Goal: Use online tool/utility: Utilize a website feature to perform a specific function

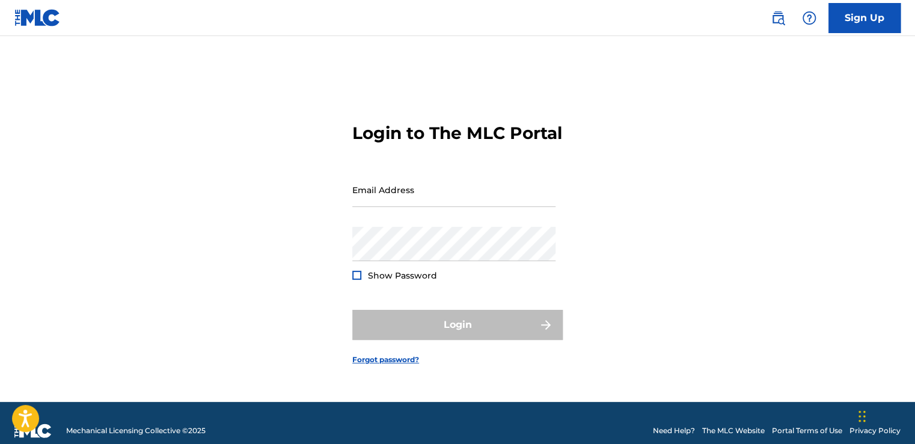
type input "[EMAIL_ADDRESS][DOMAIN_NAME]"
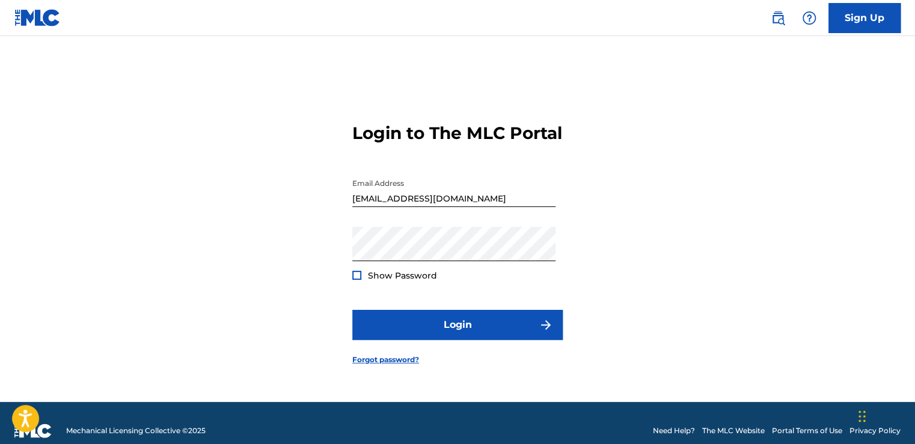
click at [358, 279] on div at bounding box center [356, 274] width 9 height 9
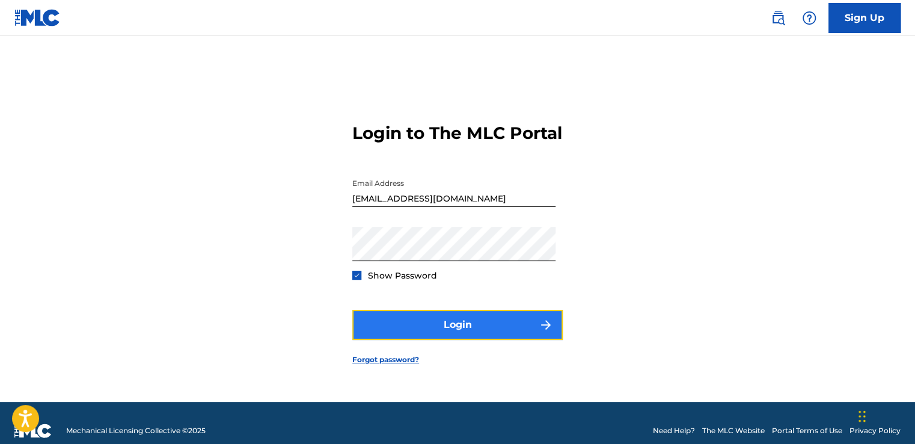
click at [444, 333] on button "Login" at bounding box center [457, 325] width 210 height 30
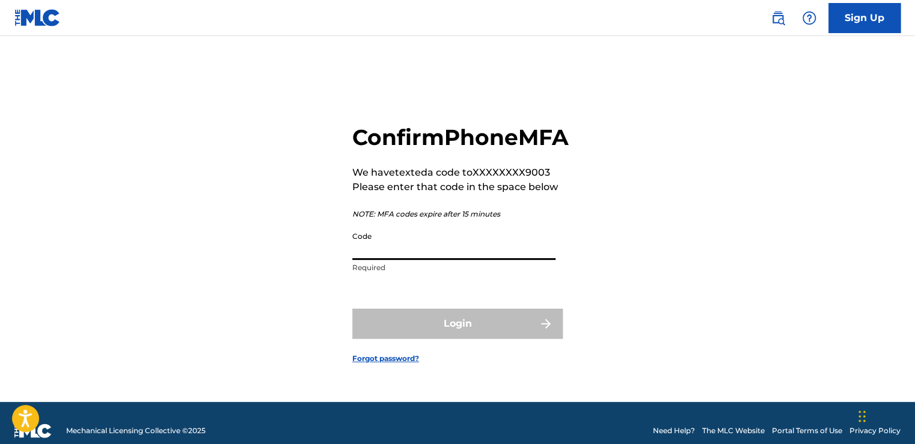
click at [427, 260] on input "Code" at bounding box center [453, 242] width 203 height 34
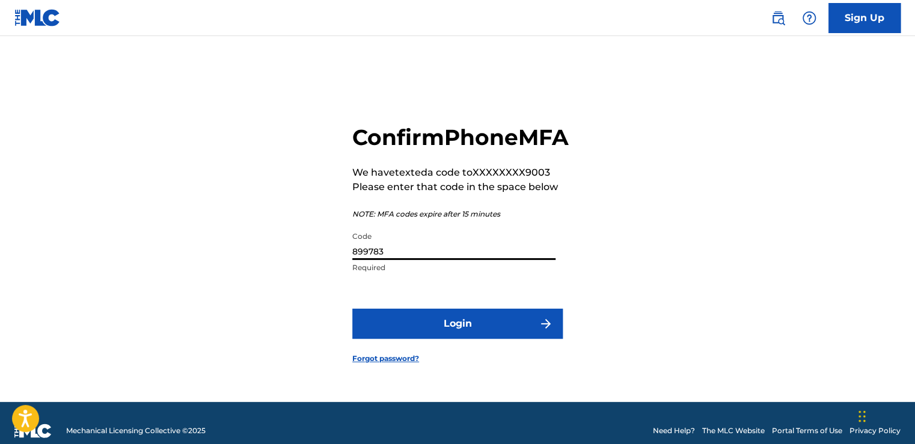
type input "899783"
click at [352, 308] on button "Login" at bounding box center [457, 323] width 210 height 30
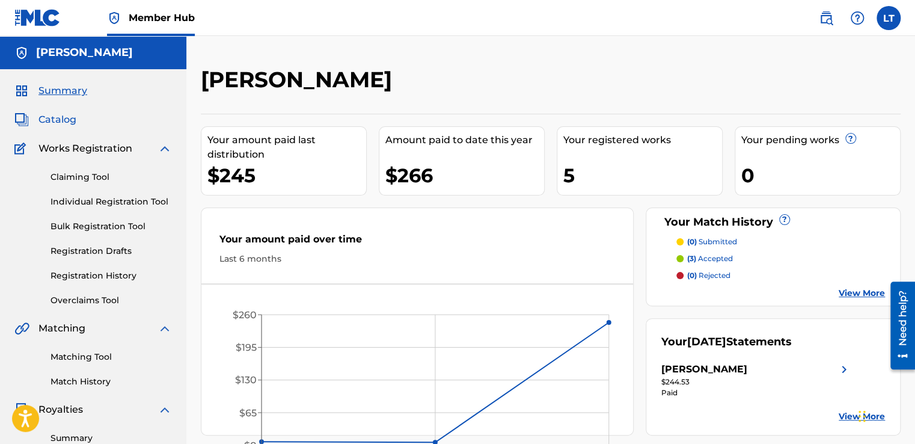
click at [59, 121] on span "Catalog" at bounding box center [57, 119] width 38 height 14
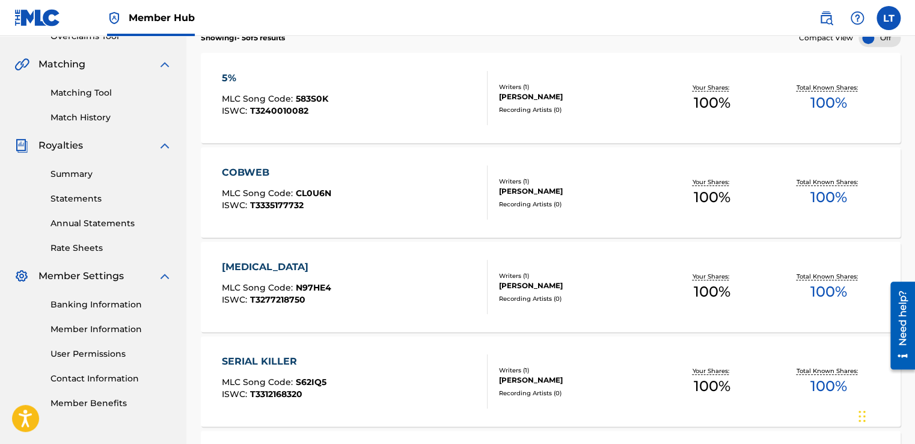
scroll to position [212, 0]
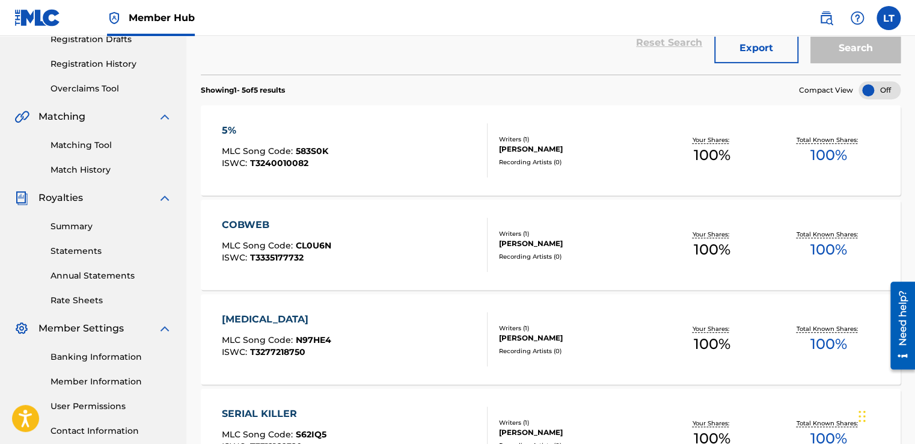
click at [240, 227] on div "COBWEB" at bounding box center [276, 225] width 109 height 14
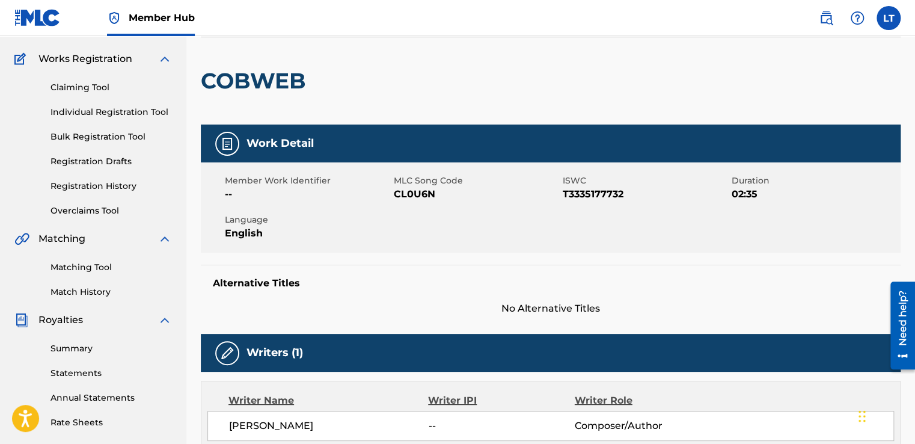
scroll to position [22, 0]
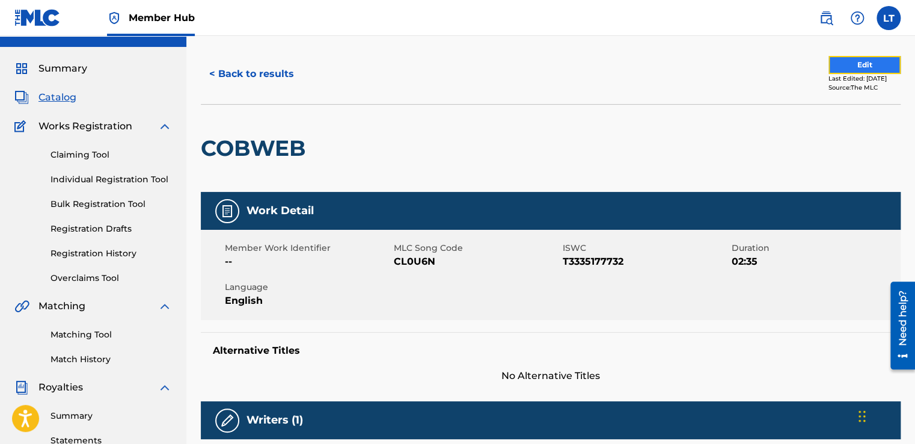
click at [854, 64] on button "Edit" at bounding box center [864, 65] width 72 height 18
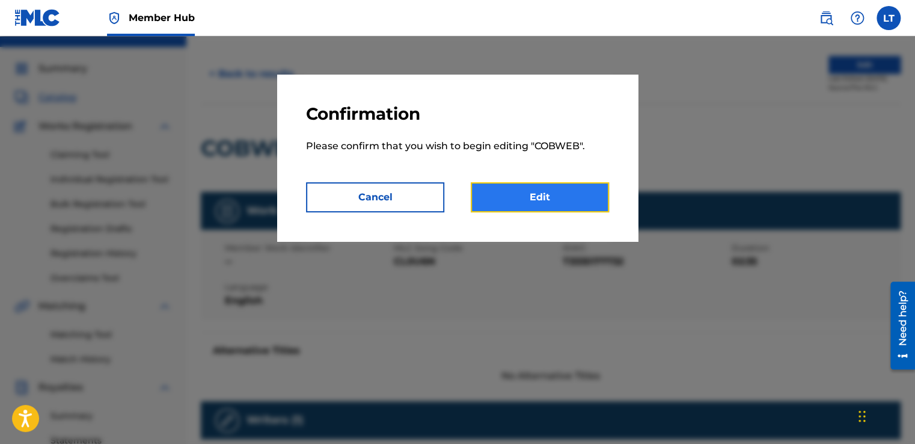
click at [524, 201] on link "Edit" at bounding box center [540, 197] width 138 height 30
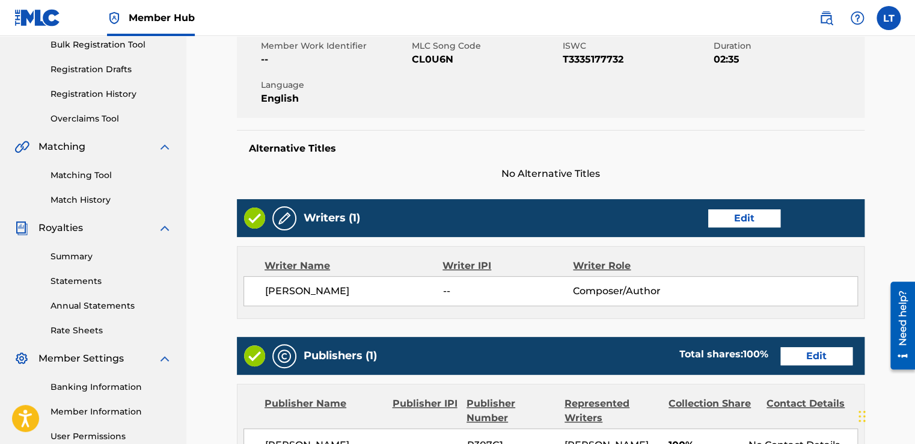
scroll to position [272, 0]
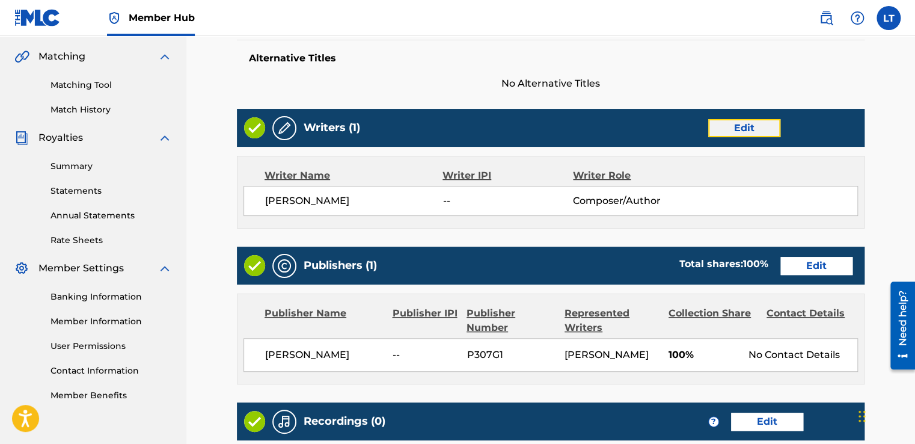
click at [734, 131] on link "Edit" at bounding box center [744, 128] width 72 height 18
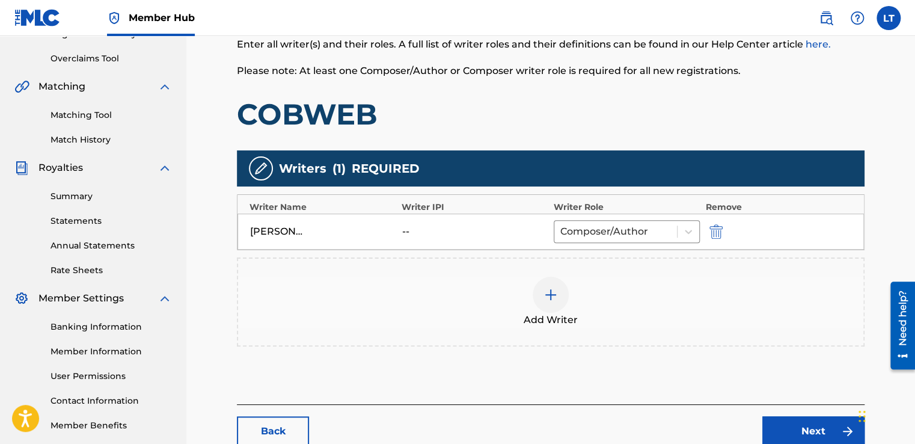
scroll to position [239, 0]
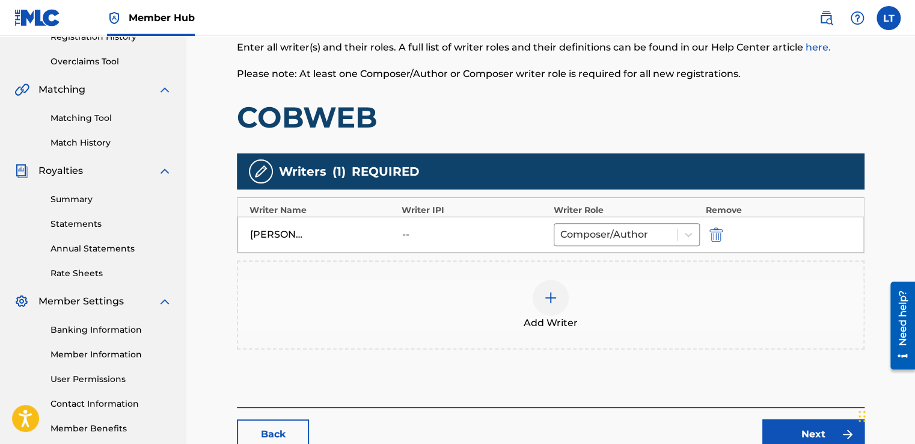
click at [406, 235] on div "--" at bounding box center [429, 234] width 54 height 14
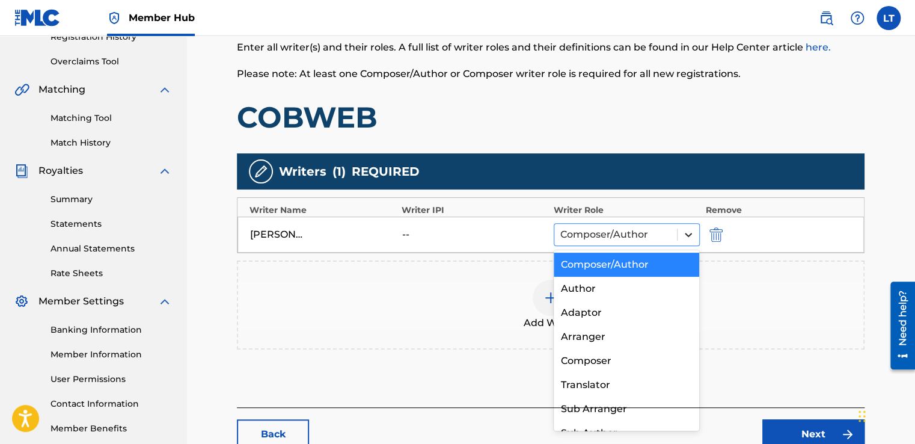
click at [689, 234] on icon at bounding box center [688, 235] width 7 height 4
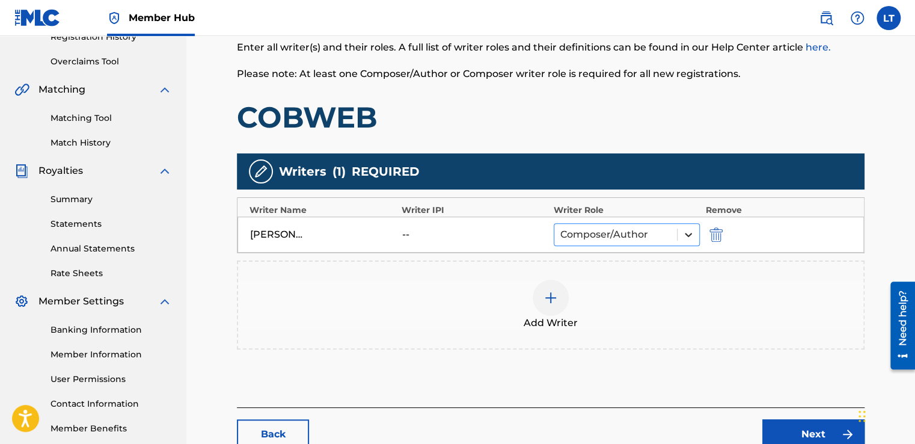
click at [689, 234] on icon at bounding box center [688, 235] width 7 height 4
click at [393, 227] on div "[PERSON_NAME]" at bounding box center [323, 234] width 146 height 14
click at [404, 229] on div "--" at bounding box center [429, 234] width 54 height 14
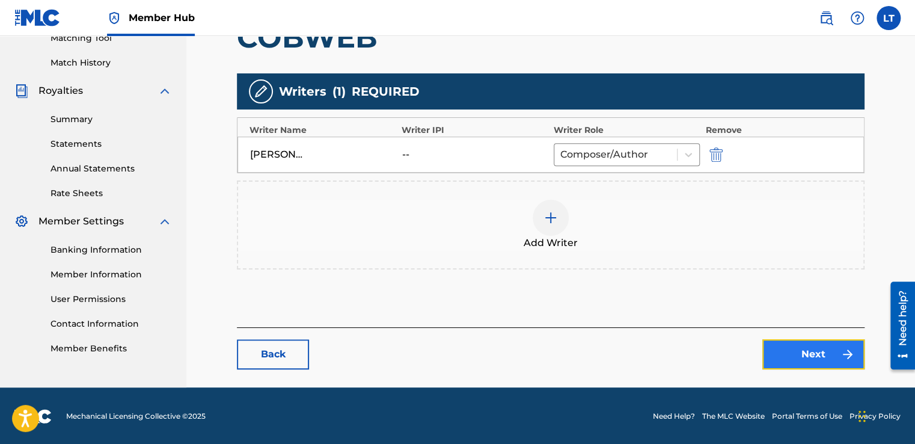
click at [796, 352] on link "Next" at bounding box center [813, 354] width 102 height 30
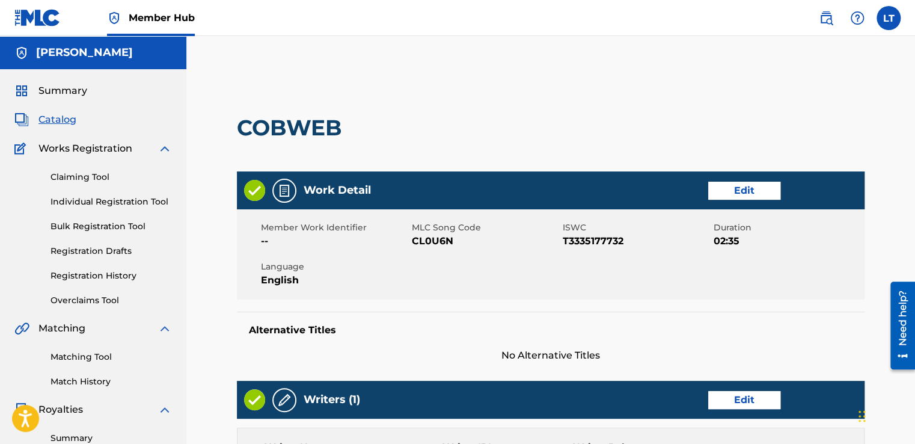
click at [61, 123] on span "Catalog" at bounding box center [57, 119] width 38 height 14
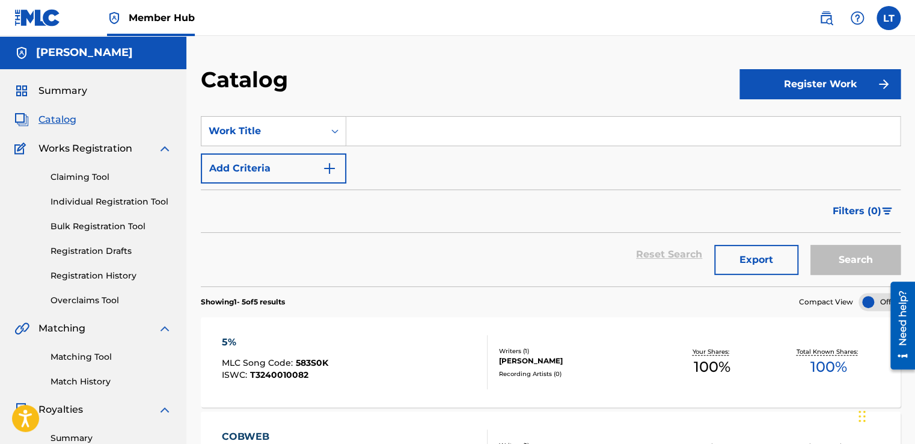
scroll to position [89, 0]
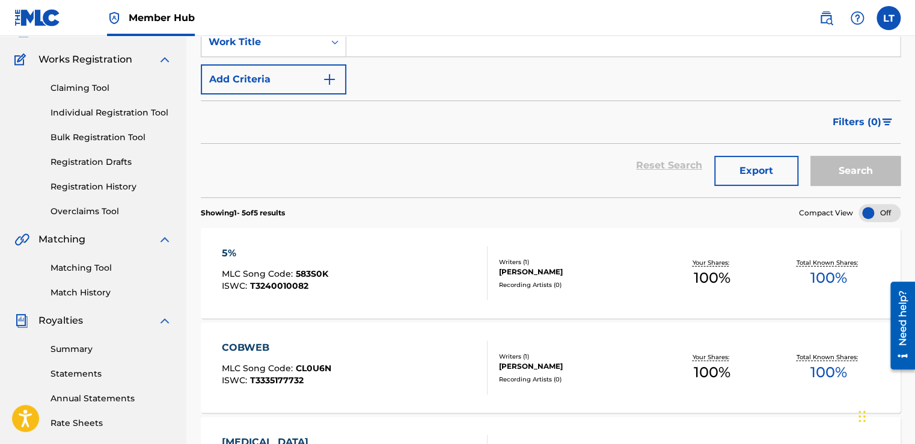
click at [344, 268] on div "5% MLC Song Code : 583S0K ISWC : T3240010082" at bounding box center [355, 273] width 266 height 54
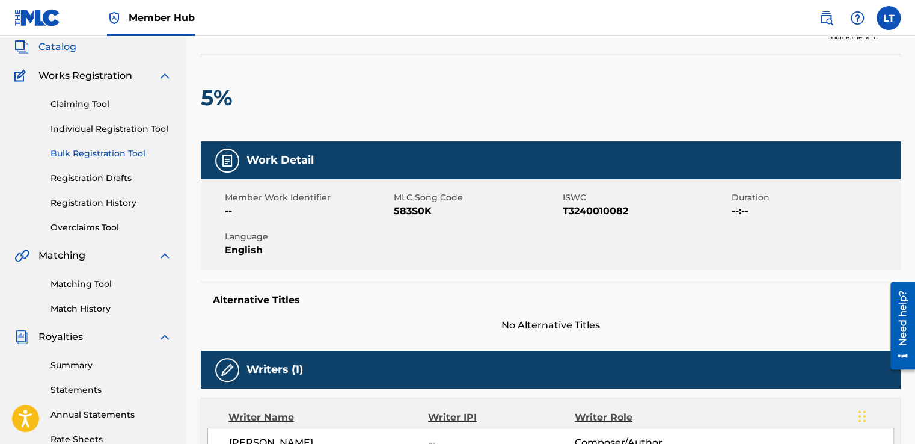
scroll to position [70, 0]
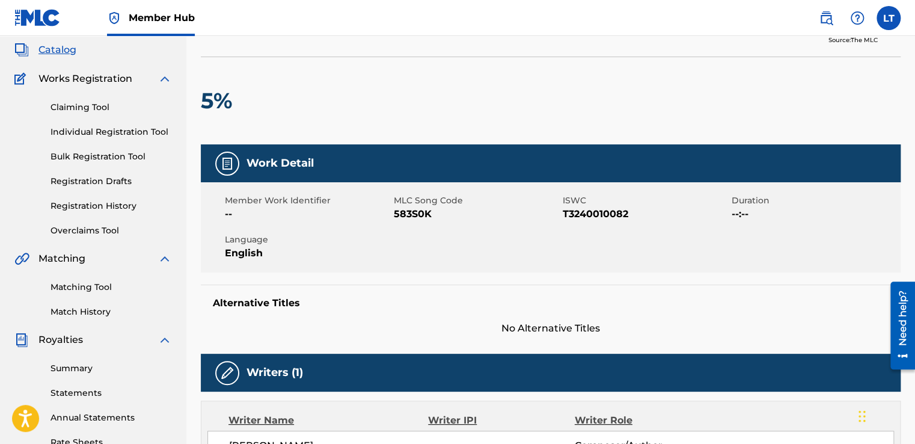
click at [64, 82] on span "Works Registration" at bounding box center [85, 79] width 94 height 14
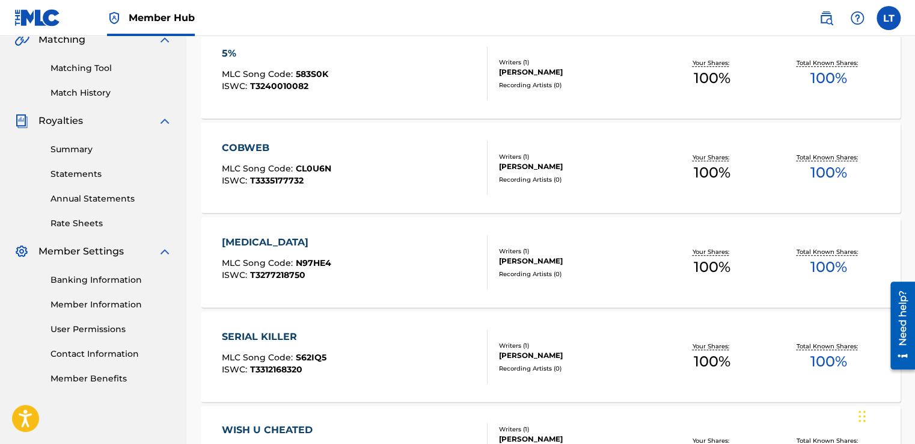
scroll to position [288, 0]
click at [349, 248] on div "[MEDICAL_DATA] MLC Song Code : N97HE4 ISWC : T3277218750" at bounding box center [355, 262] width 266 height 54
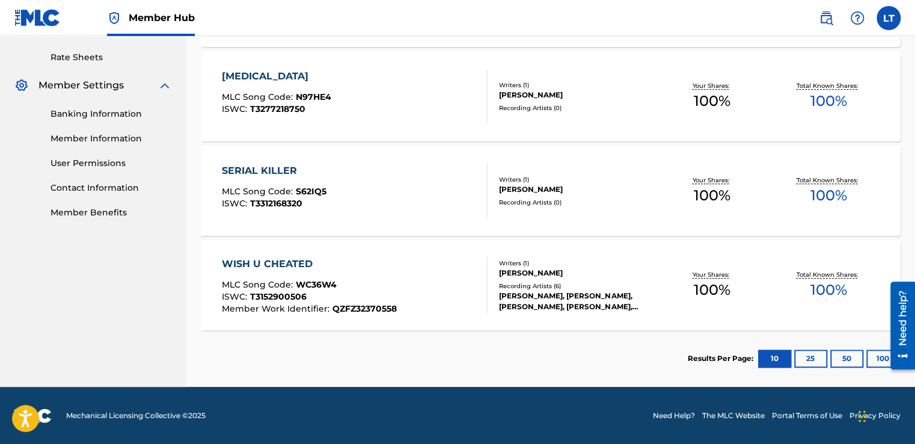
click at [392, 267] on div "WISH U CHEATED" at bounding box center [309, 264] width 175 height 14
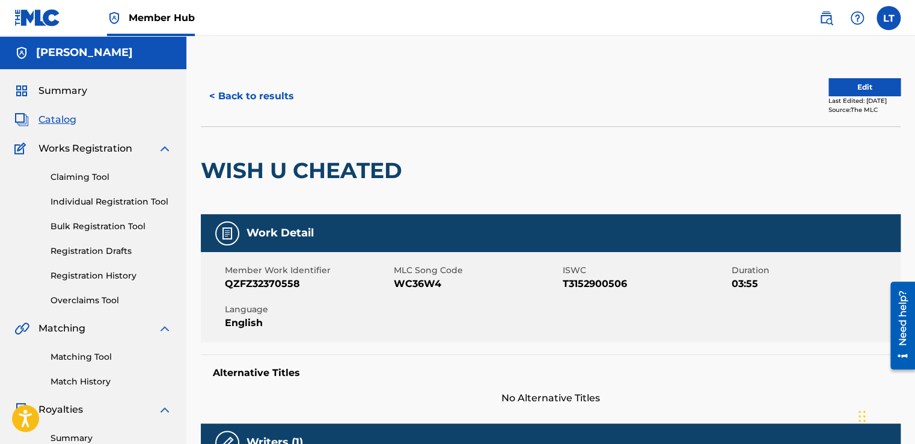
click at [52, 121] on span "Catalog" at bounding box center [57, 119] width 38 height 14
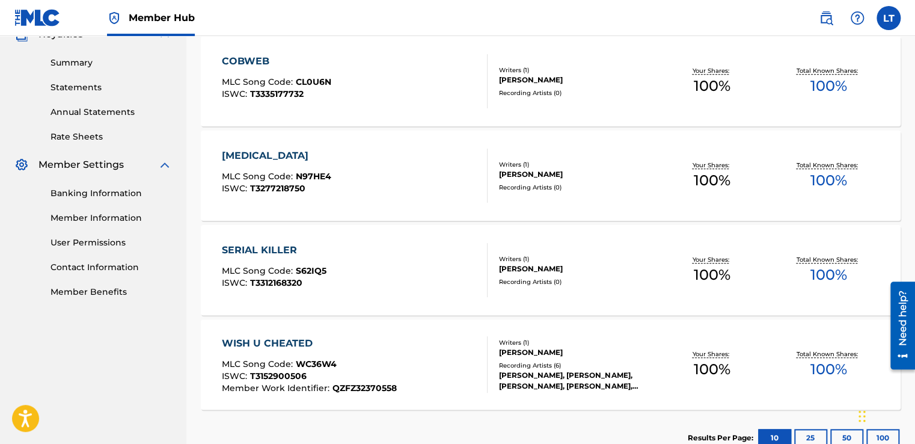
scroll to position [380, 0]
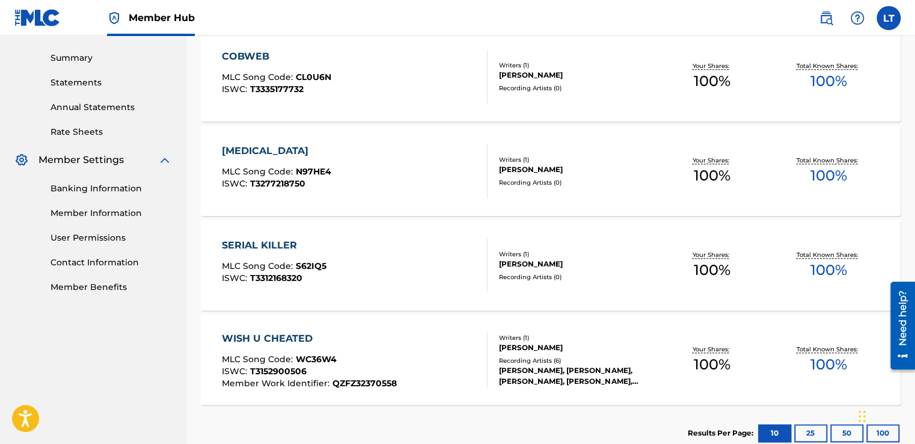
click at [345, 190] on div "[MEDICAL_DATA] MLC Song Code : N97HE4 ISWC : T3277218750" at bounding box center [355, 171] width 266 height 54
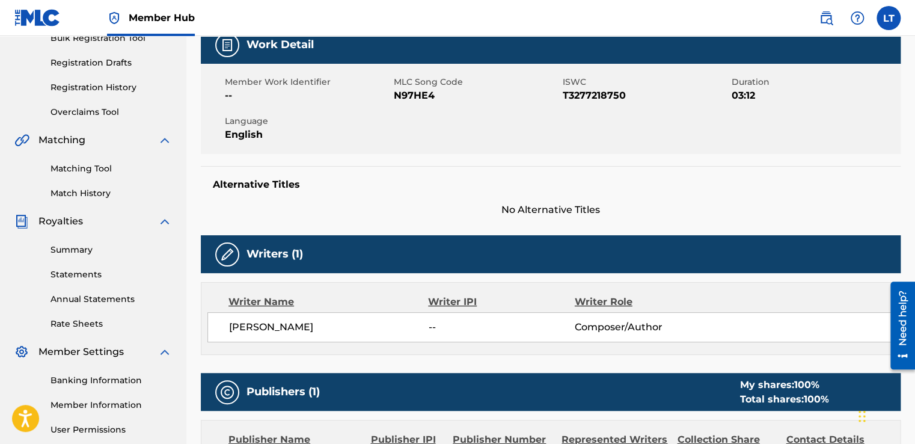
scroll to position [185, 0]
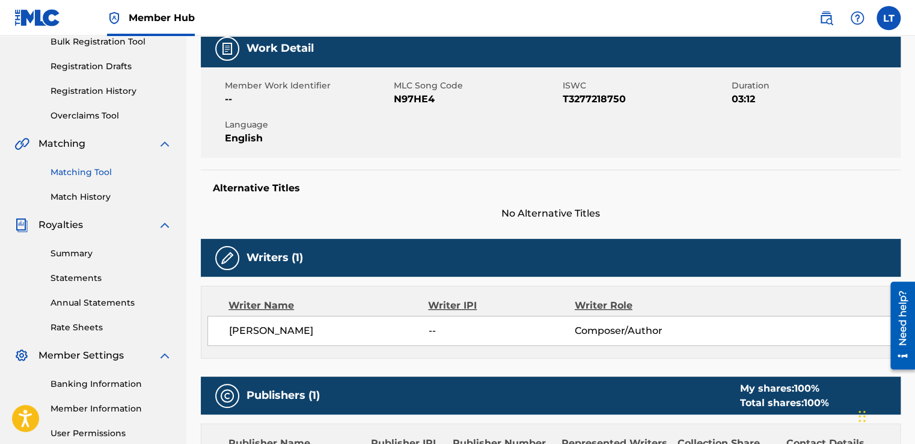
click at [78, 171] on link "Matching Tool" at bounding box center [110, 172] width 121 height 13
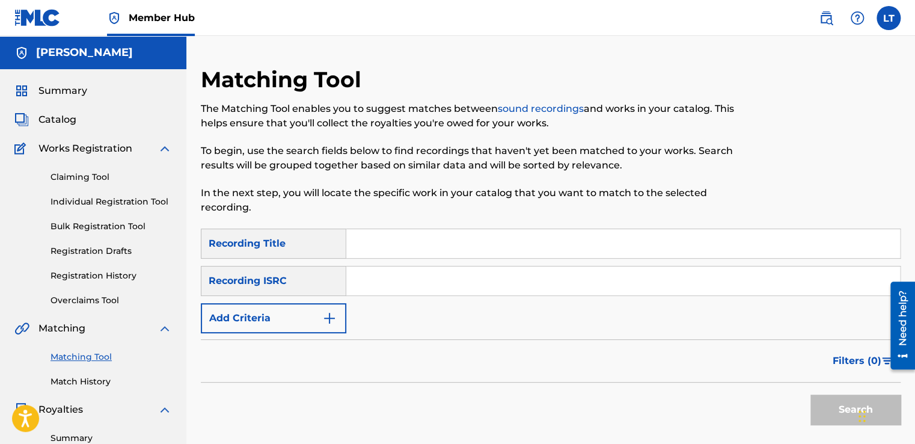
click at [391, 243] on input "Search Form" at bounding box center [623, 243] width 554 height 29
type input "[MEDICAL_DATA]"
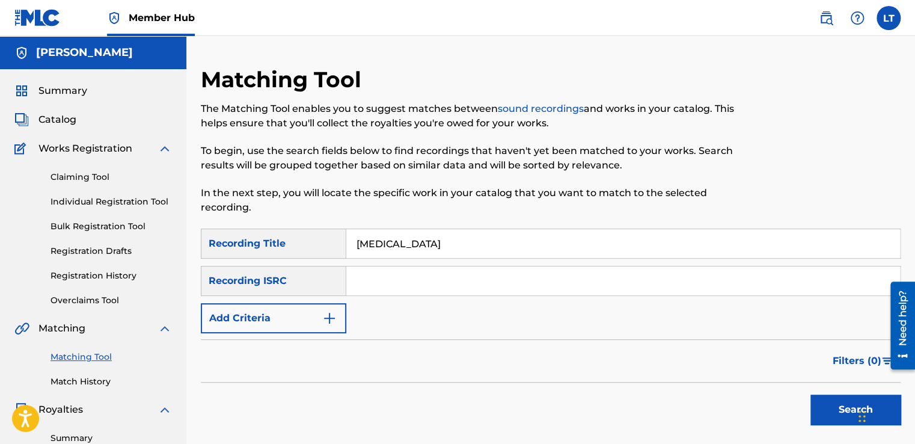
click at [350, 281] on input "Search Form" at bounding box center [623, 280] width 554 height 29
click at [334, 319] on img "Search Form" at bounding box center [329, 318] width 14 height 14
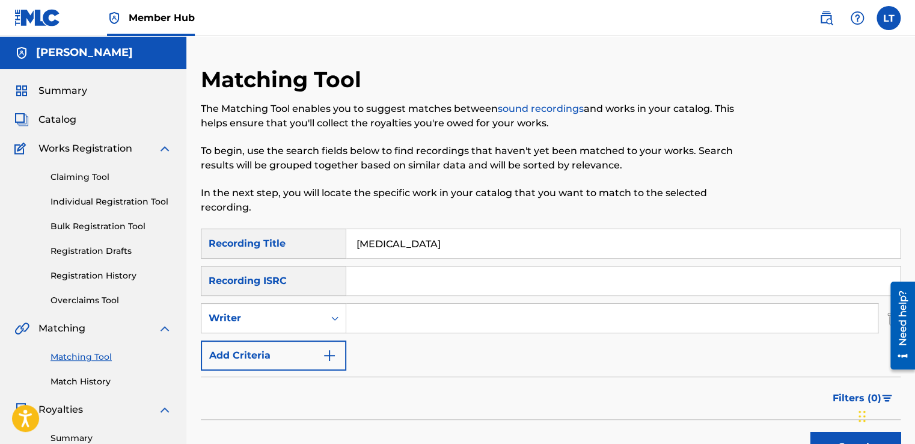
click at [370, 319] on input "Search Form" at bounding box center [611, 318] width 531 height 29
type input "[PERSON_NAME]"
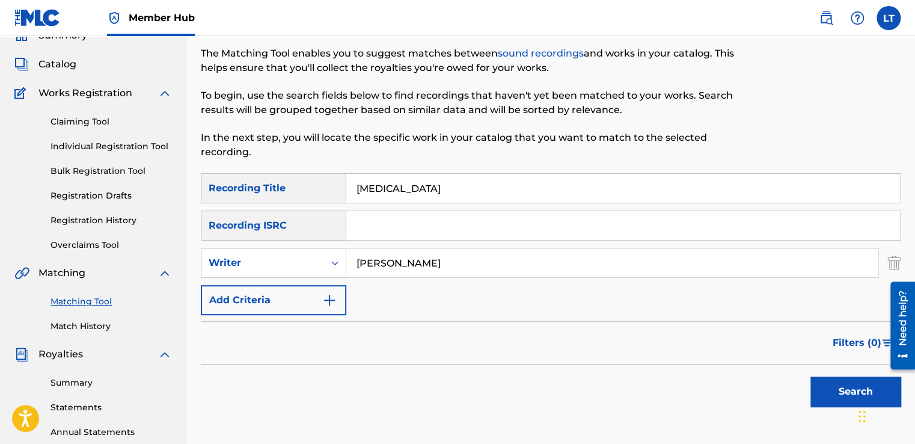
scroll to position [61, 0]
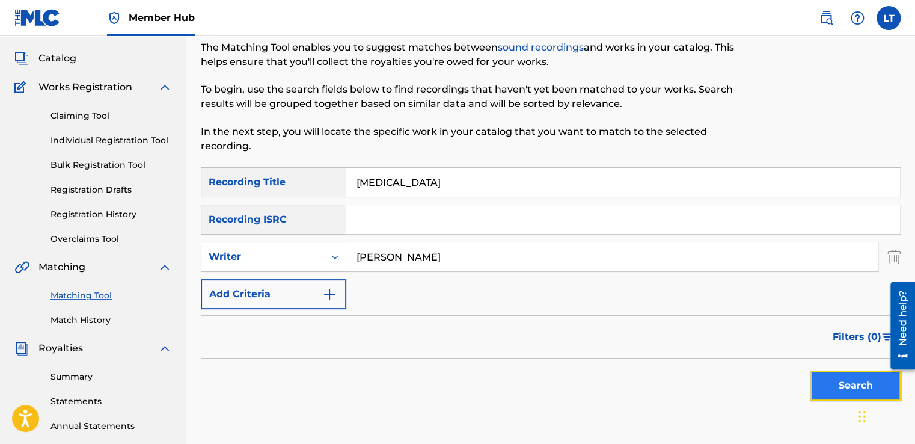
click at [830, 386] on button "Search" at bounding box center [855, 385] width 90 height 30
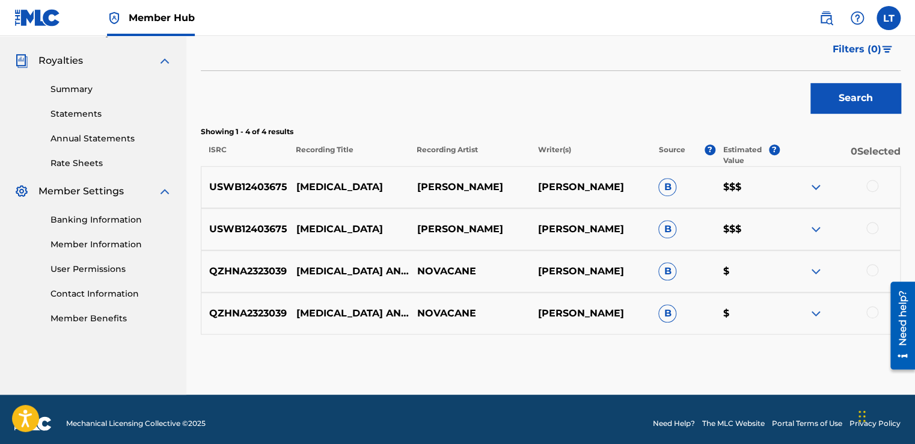
scroll to position [350, 0]
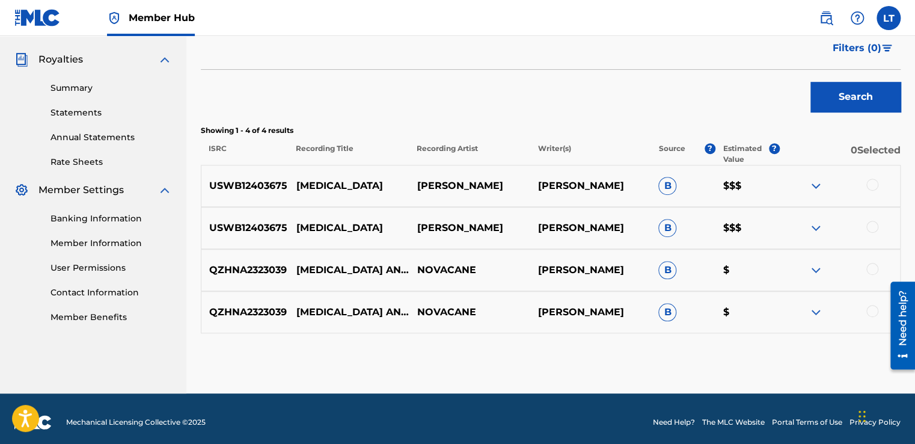
click at [867, 179] on div at bounding box center [839, 186] width 121 height 14
click at [873, 183] on div at bounding box center [872, 185] width 12 height 12
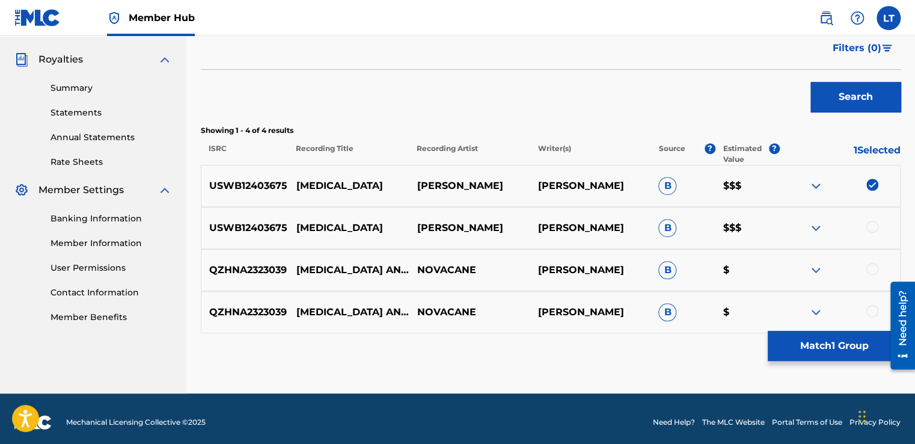
click at [873, 224] on div at bounding box center [872, 227] width 12 height 12
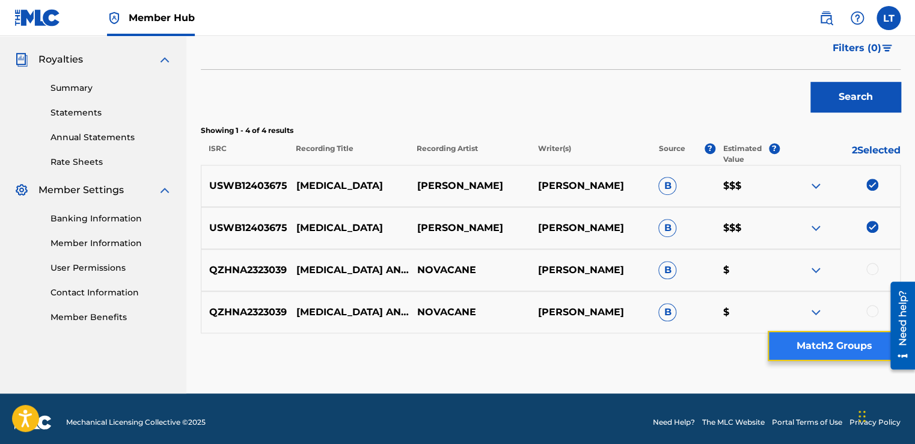
click at [834, 343] on button "Match 2 Groups" at bounding box center [834, 346] width 133 height 30
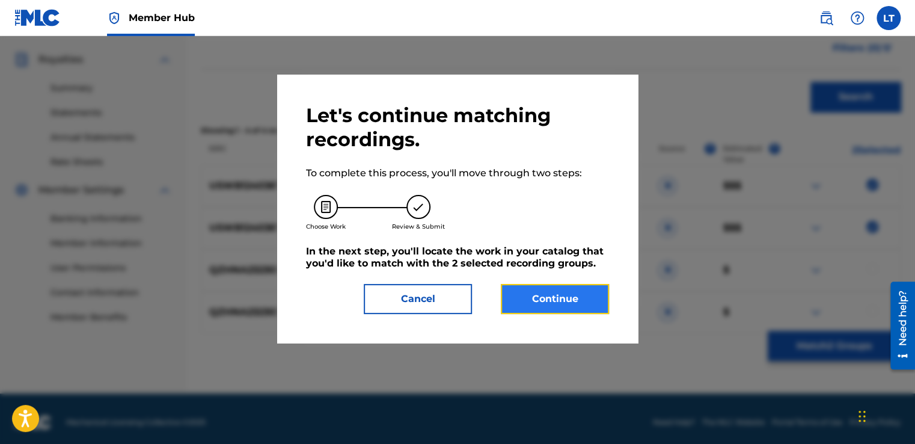
click at [557, 299] on button "Continue" at bounding box center [555, 299] width 108 height 30
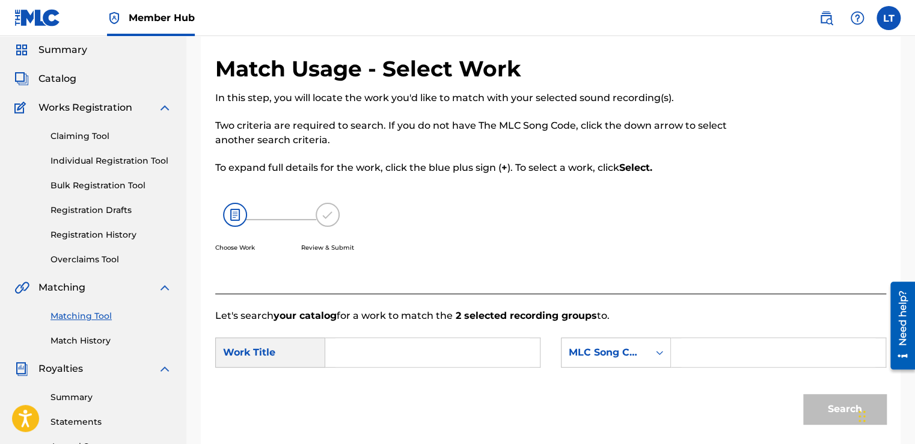
scroll to position [31, 0]
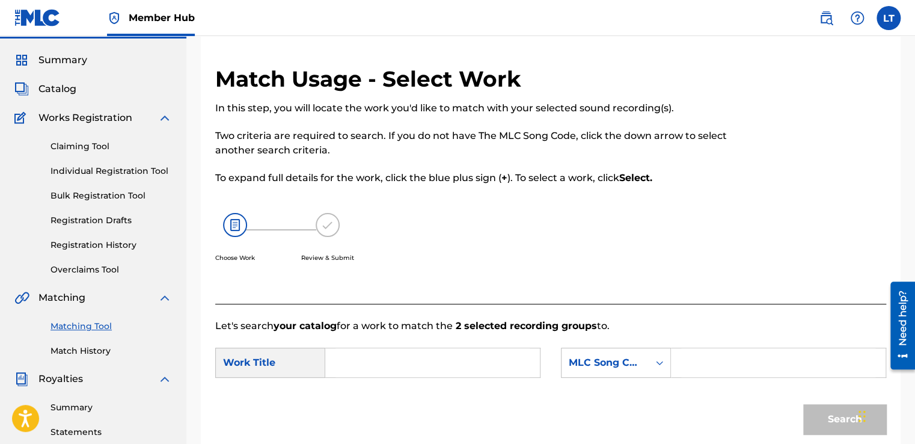
click at [368, 357] on input "Search Form" at bounding box center [432, 362] width 194 height 29
click at [365, 397] on div "Search" at bounding box center [550, 423] width 671 height 63
click at [385, 364] on input "nicot" at bounding box center [432, 362] width 194 height 29
click at [365, 393] on strong "nicot" at bounding box center [358, 388] width 25 height 11
type input "[MEDICAL_DATA]"
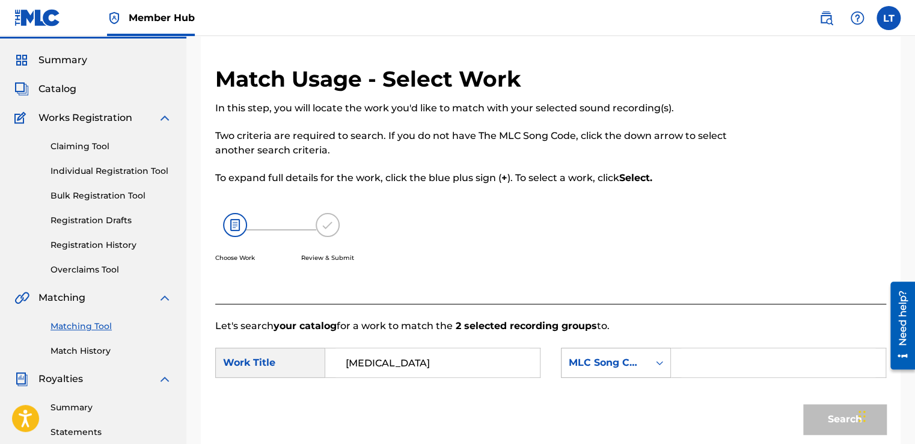
click at [650, 362] on div "Search Form" at bounding box center [660, 363] width 22 height 22
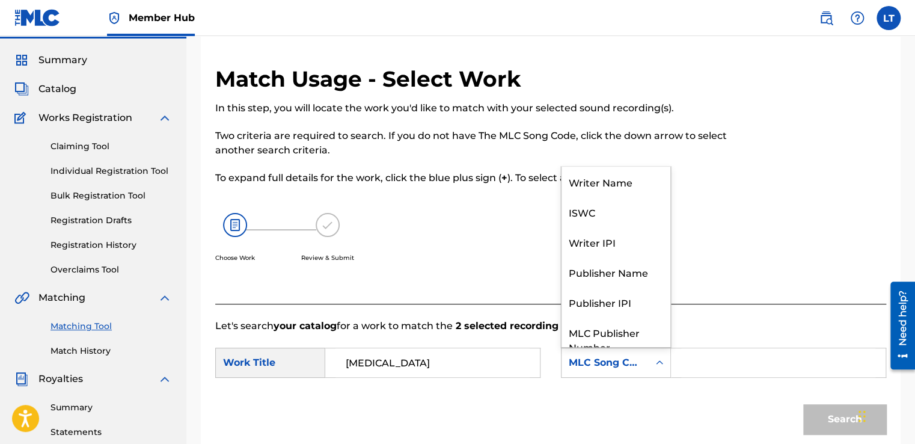
scroll to position [44, 0]
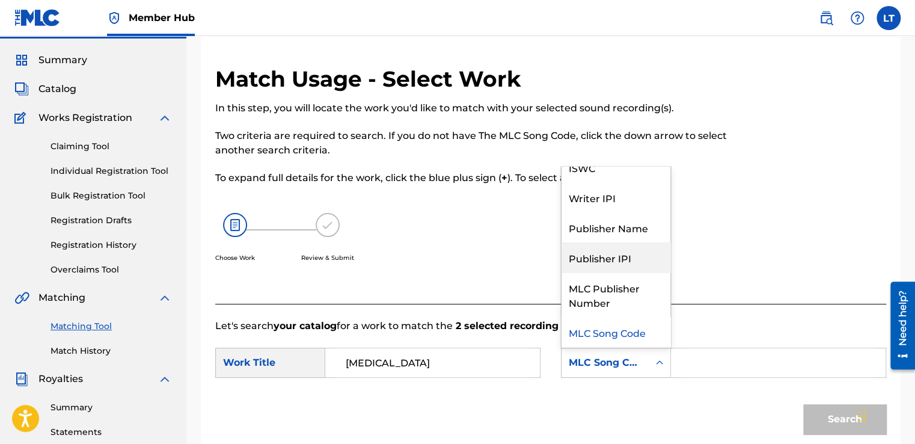
click at [585, 258] on div "Publisher IPI" at bounding box center [615, 257] width 109 height 30
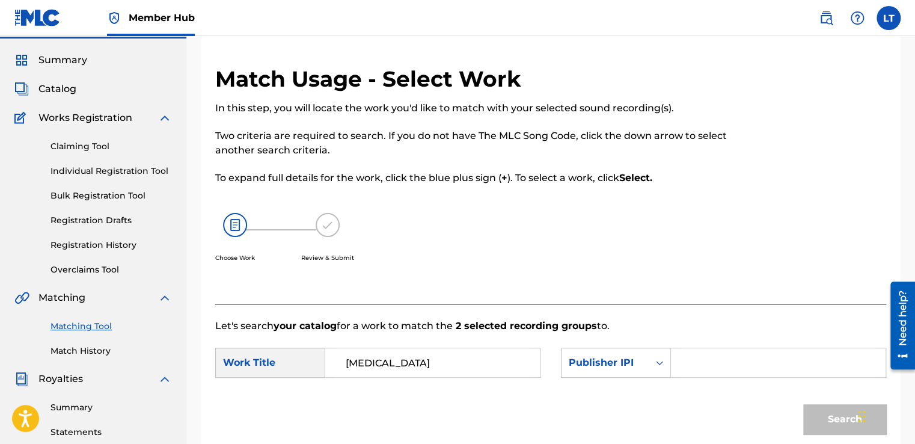
click at [685, 364] on input "Search Form" at bounding box center [778, 362] width 194 height 29
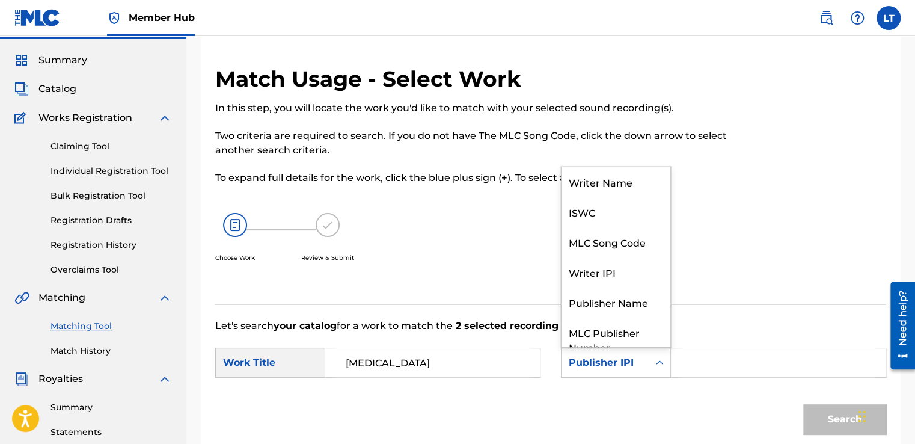
click at [641, 371] on div "Publisher IPI" at bounding box center [604, 362] width 87 height 23
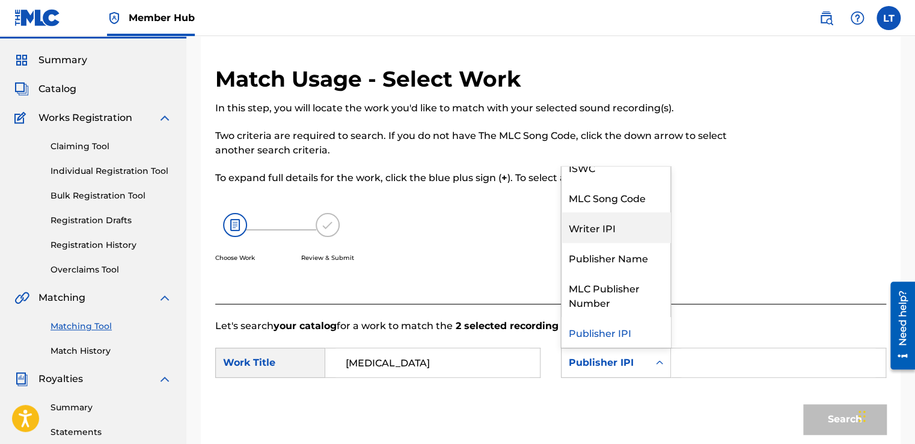
click at [601, 233] on div "Writer IPI" at bounding box center [615, 227] width 109 height 30
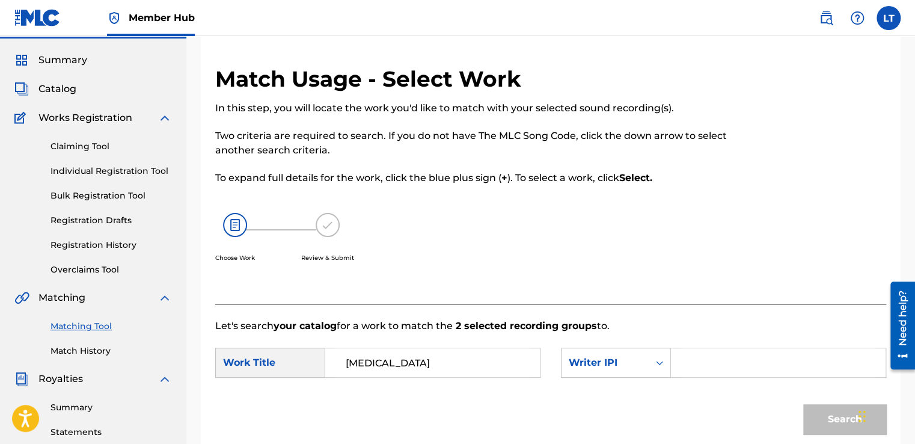
click at [681, 362] on input "Search Form" at bounding box center [778, 362] width 194 height 29
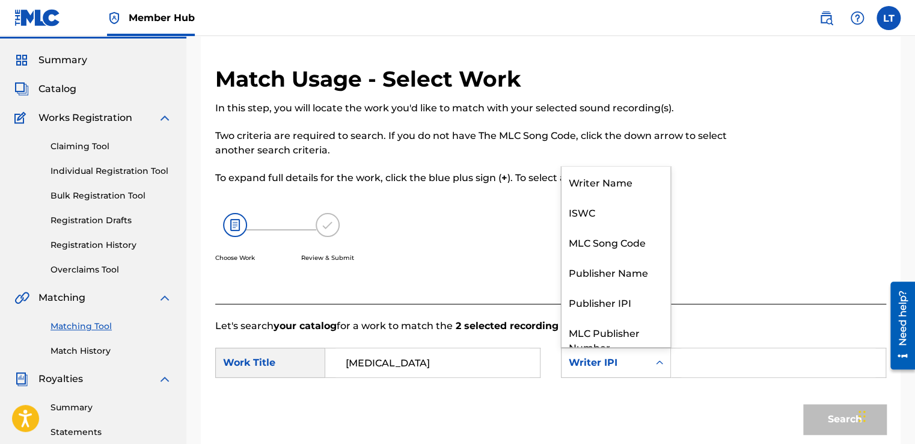
click at [663, 367] on icon "Search Form" at bounding box center [659, 362] width 12 height 12
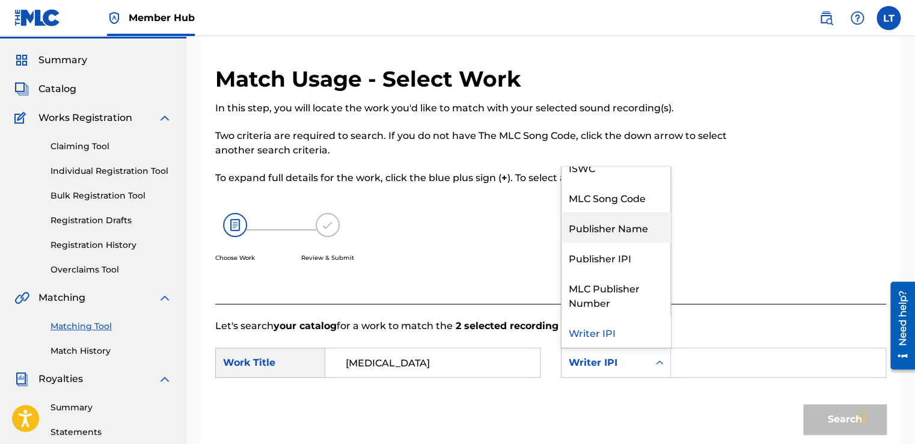
scroll to position [0, 0]
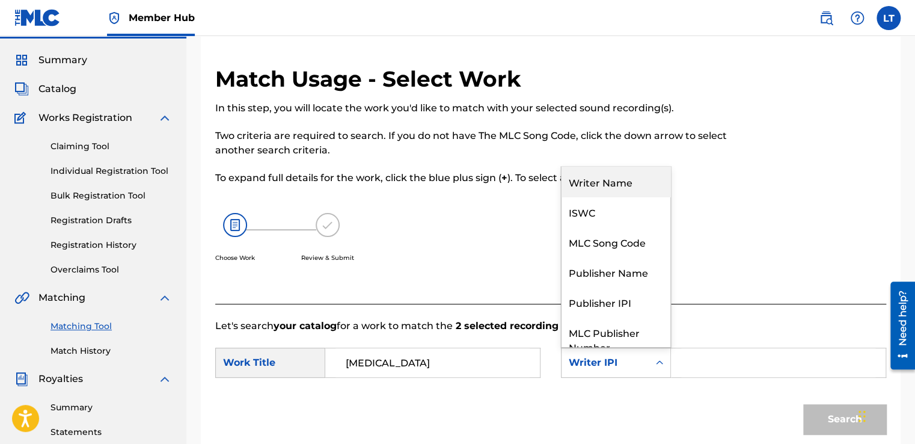
click at [614, 185] on div "Writer Name" at bounding box center [615, 181] width 109 height 30
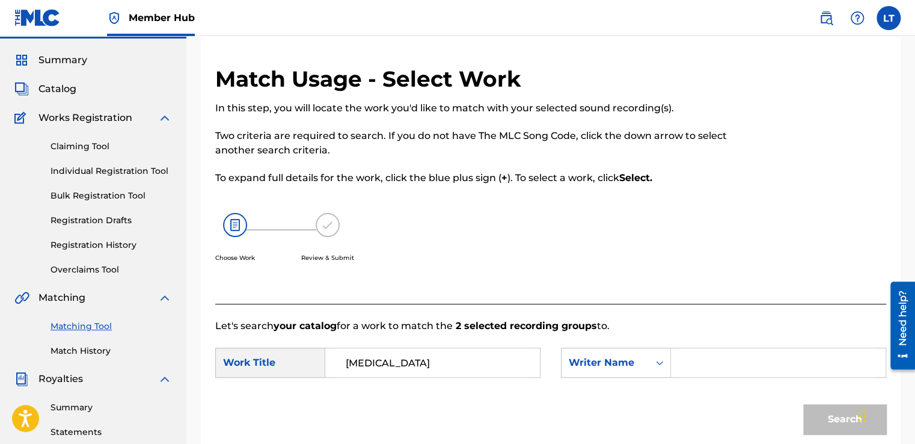
click at [692, 362] on input "Search Form" at bounding box center [778, 362] width 194 height 29
click at [664, 367] on icon "Search Form" at bounding box center [659, 362] width 12 height 12
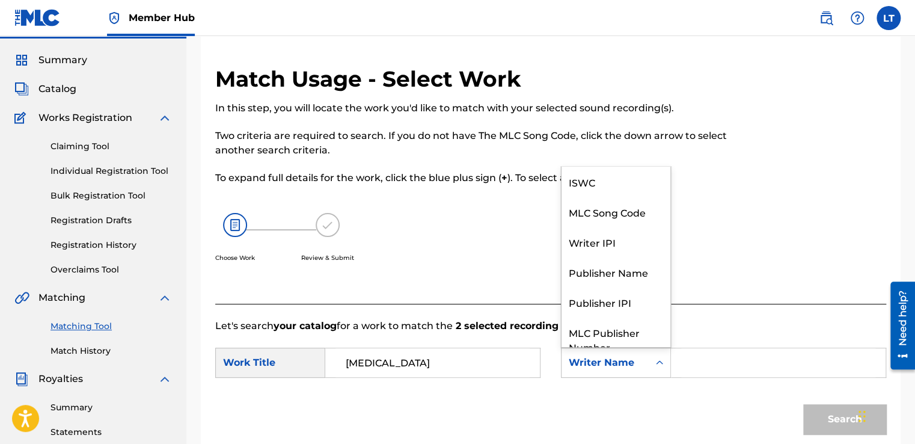
scroll to position [44, 0]
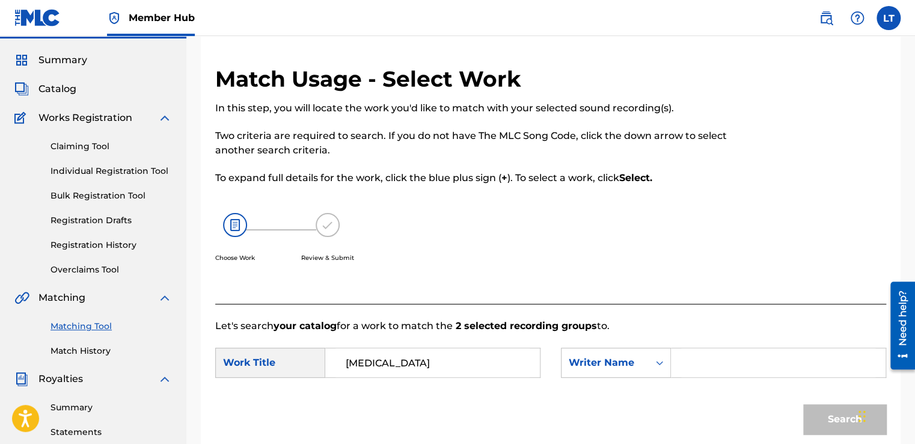
click at [714, 367] on input "Search Form" at bounding box center [778, 362] width 194 height 29
type input "[PERSON_NAME]"
click at [814, 427] on button "Search" at bounding box center [844, 419] width 83 height 30
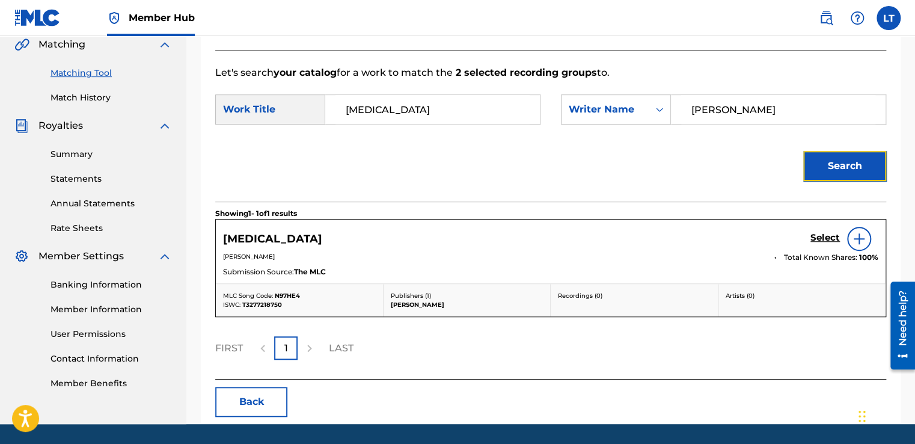
scroll to position [320, 0]
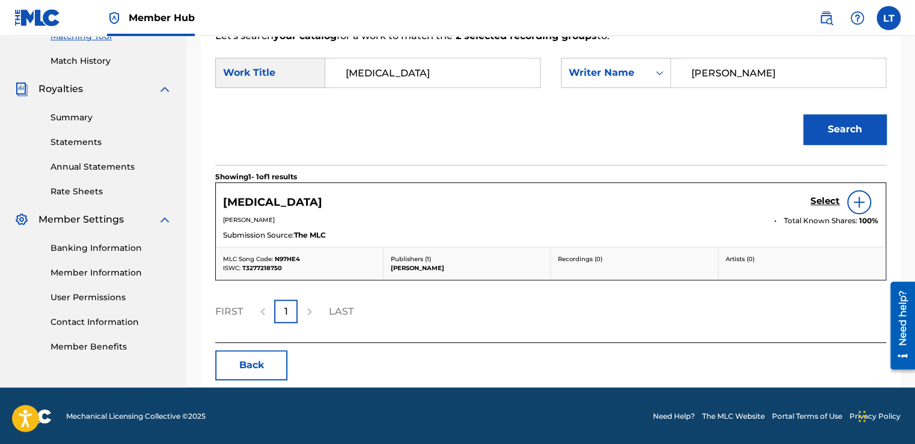
click at [858, 201] on img at bounding box center [859, 202] width 14 height 14
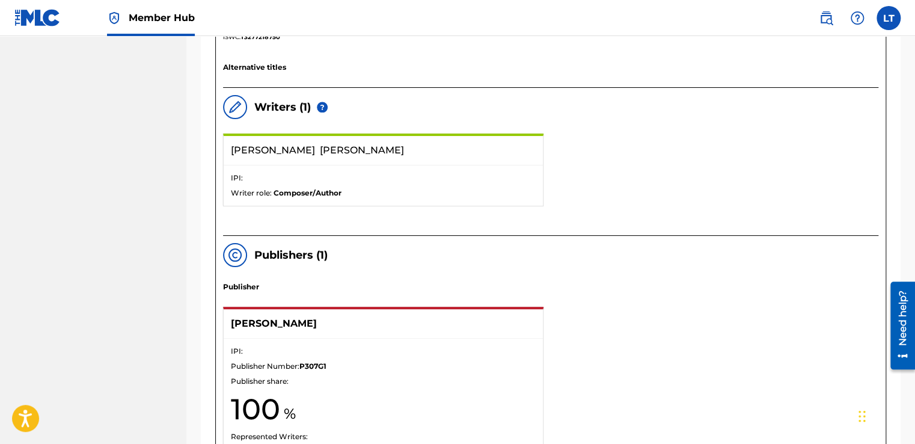
scroll to position [631, 0]
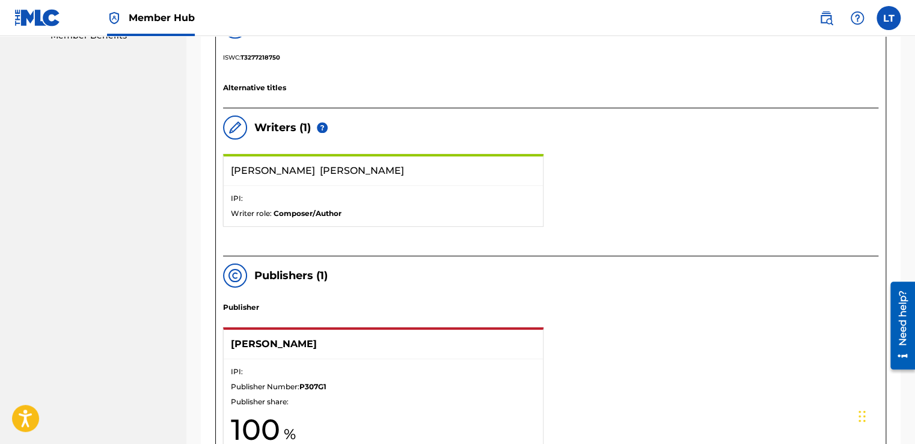
click at [322, 129] on img at bounding box center [322, 127] width 11 height 11
click at [322, 124] on img at bounding box center [322, 127] width 11 height 11
click at [317, 196] on p "IPI:" at bounding box center [383, 198] width 305 height 11
click at [375, 180] on div "[PERSON_NAME]" at bounding box center [383, 170] width 319 height 29
click at [371, 169] on p "[PERSON_NAME]" at bounding box center [353, 170] width 244 height 14
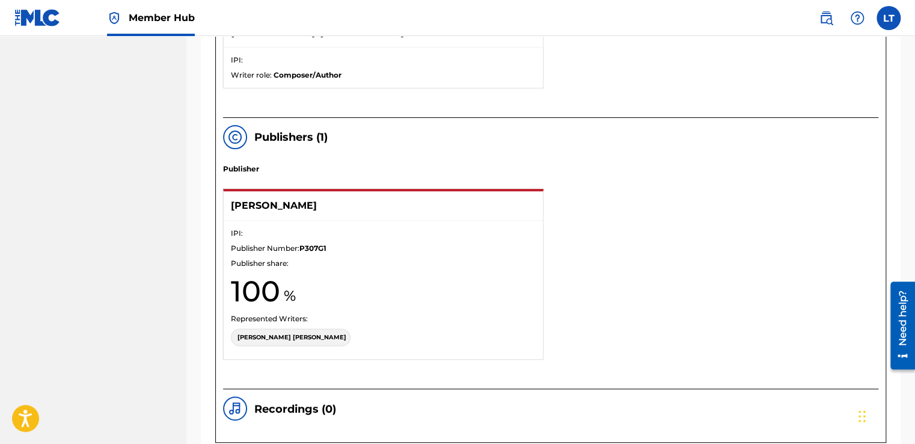
click at [356, 252] on div "IPI: Publisher Number: P307G1 Publisher share: 100 Represented Writers: [PERSON…" at bounding box center [383, 290] width 319 height 138
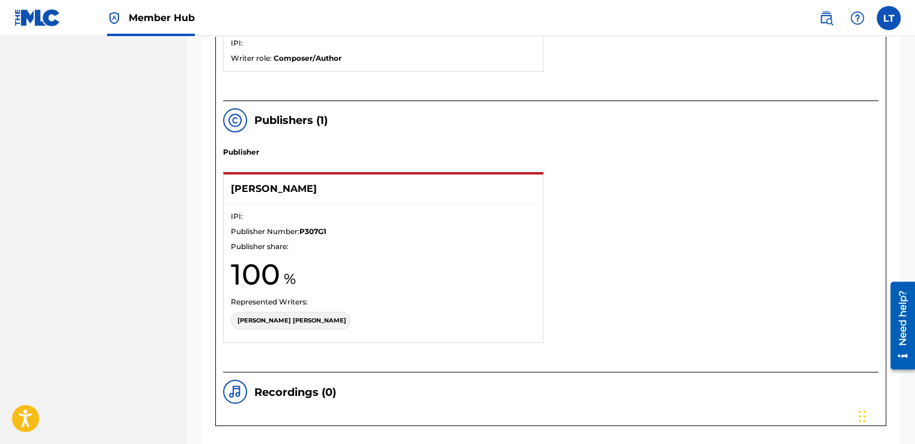
click at [288, 211] on p "IPI:" at bounding box center [383, 216] width 305 height 11
click at [308, 167] on div "Publisher [PERSON_NAME] IPI: Publisher Number: P307G1 Publisher share: 100 Repr…" at bounding box center [550, 259] width 655 height 225
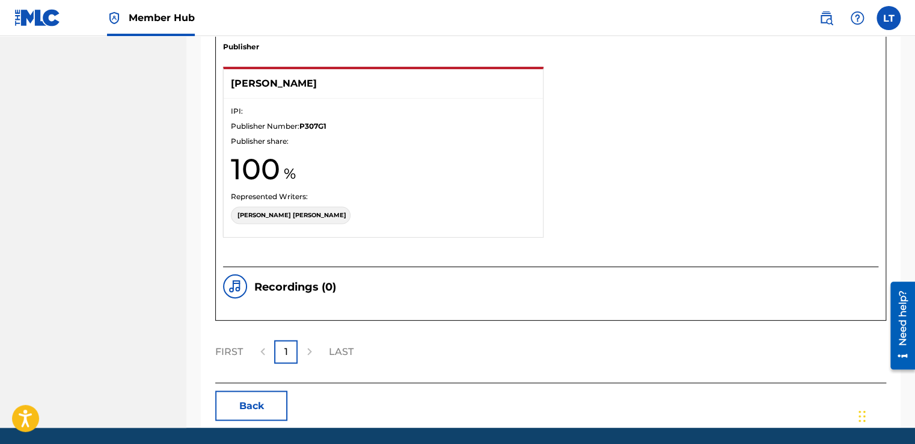
scroll to position [892, 0]
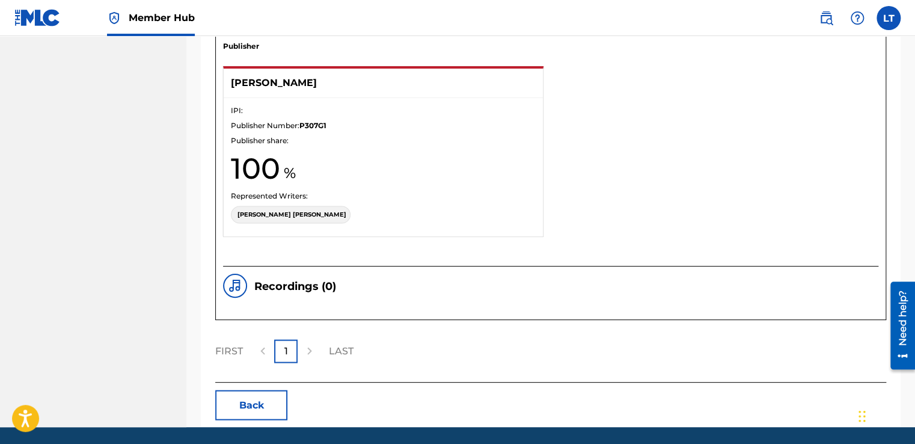
click at [307, 347] on div at bounding box center [309, 350] width 23 height 23
click at [291, 352] on div "1" at bounding box center [285, 350] width 23 height 23
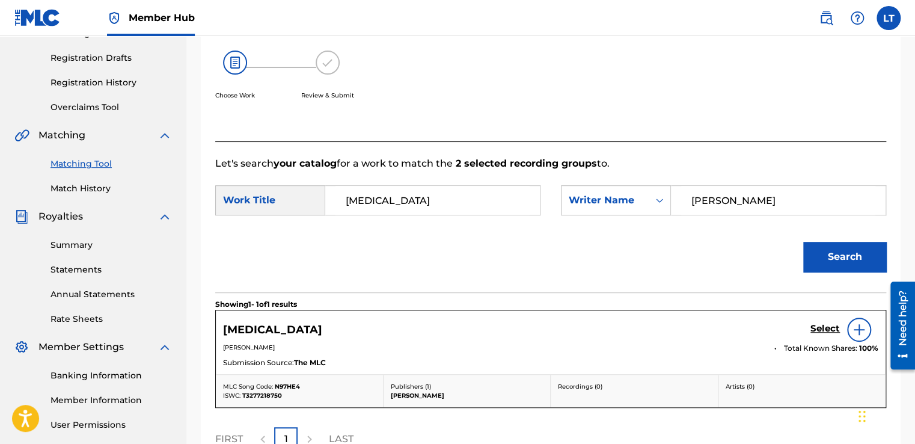
scroll to position [200, 0]
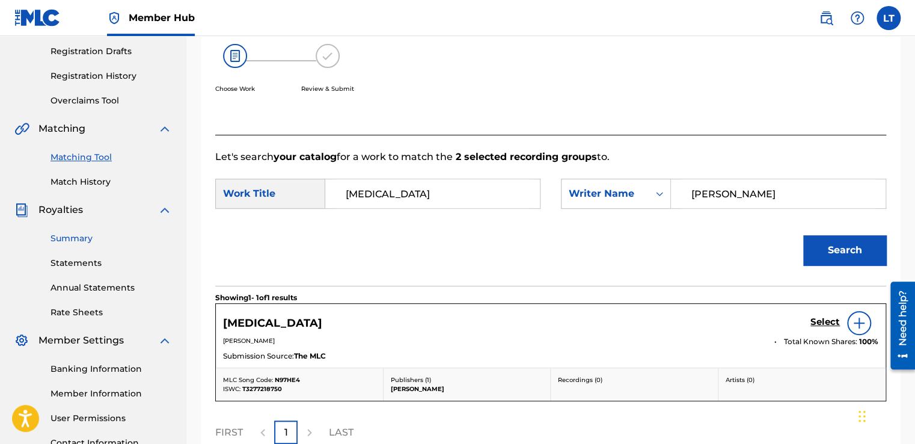
click at [75, 239] on link "Summary" at bounding box center [110, 238] width 121 height 13
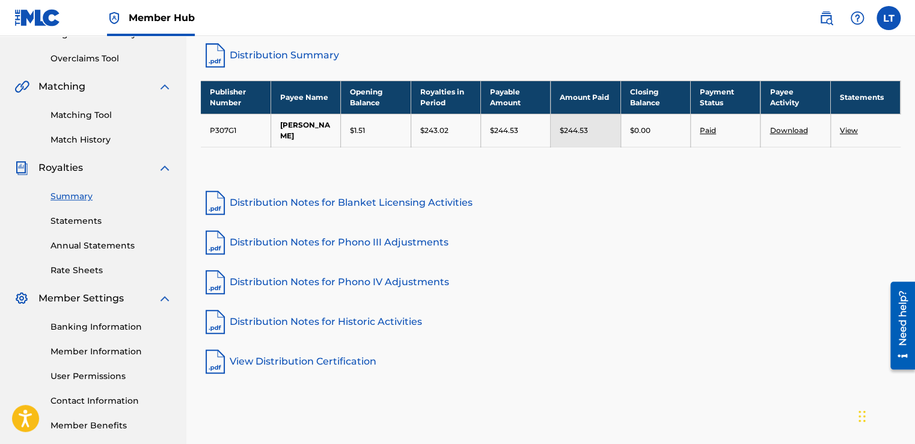
scroll to position [243, 0]
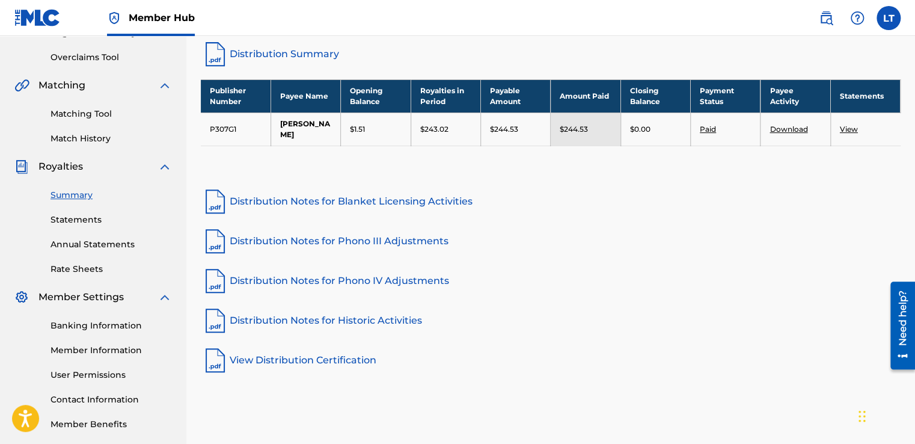
click at [778, 133] on link "Download" at bounding box center [788, 128] width 38 height 9
